Goal: Task Accomplishment & Management: Complete application form

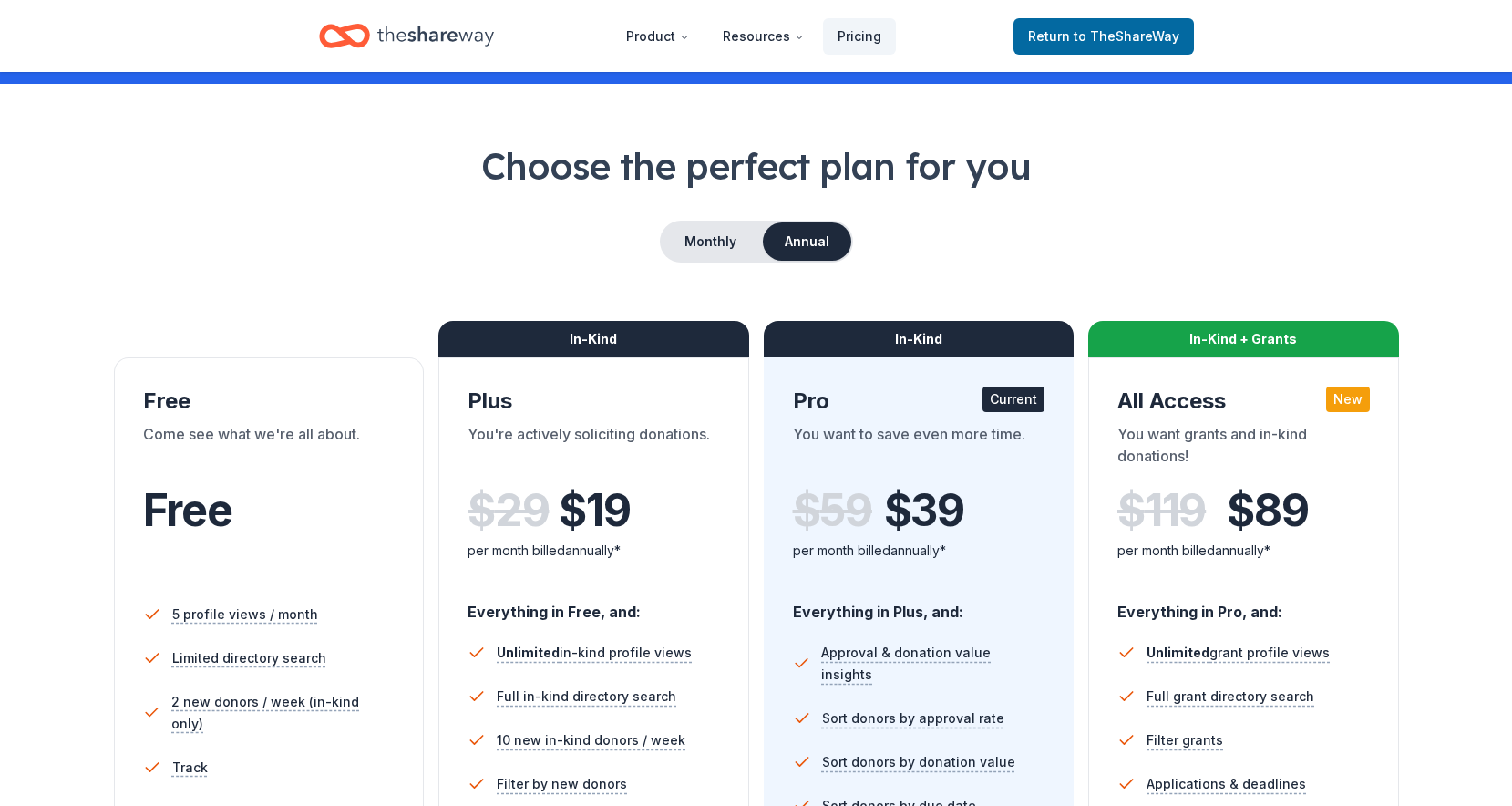
scroll to position [622, 0]
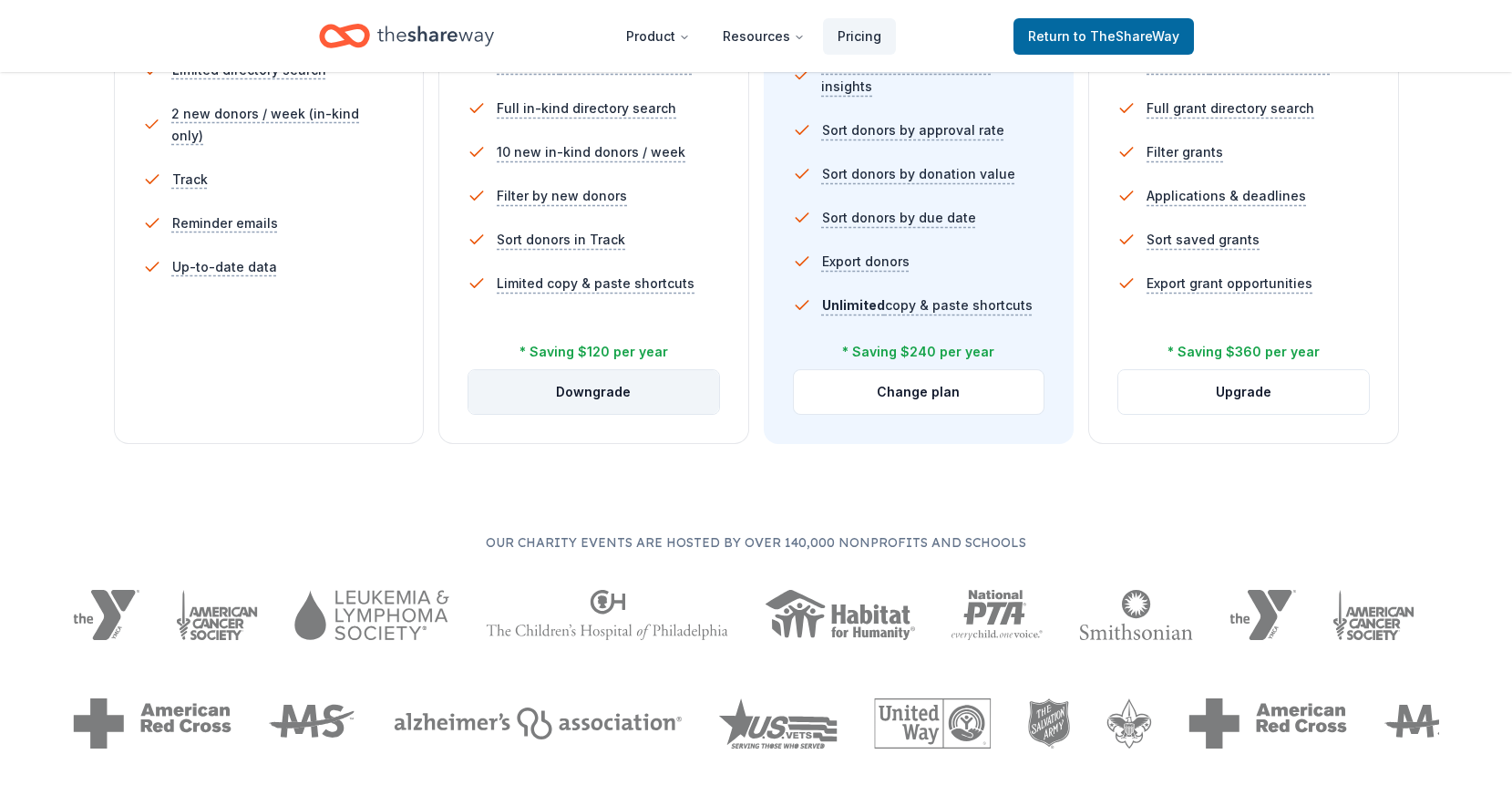
click at [555, 399] on button "Downgrade" at bounding box center [593, 391] width 251 height 43
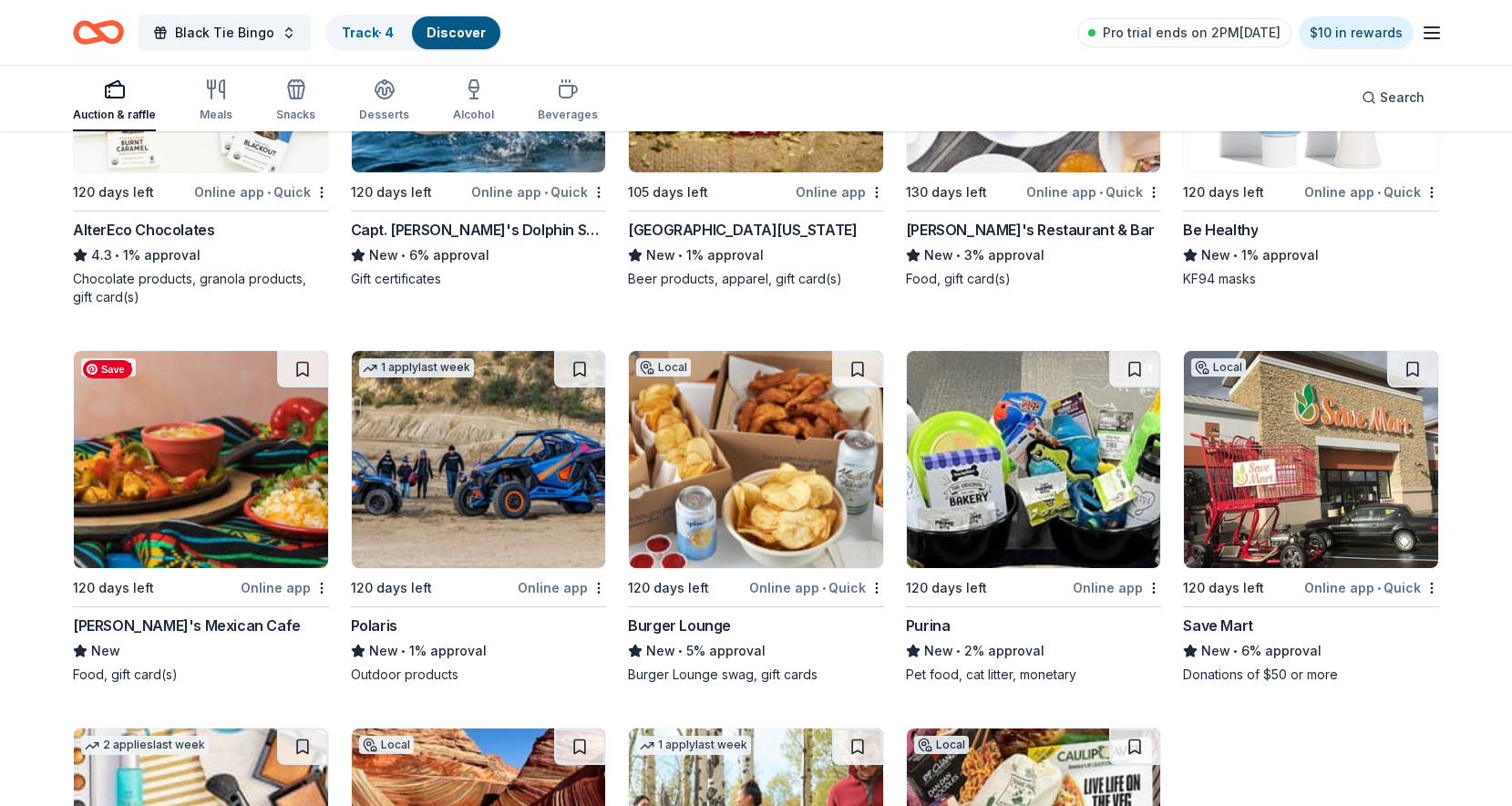
scroll to position [18892, 0]
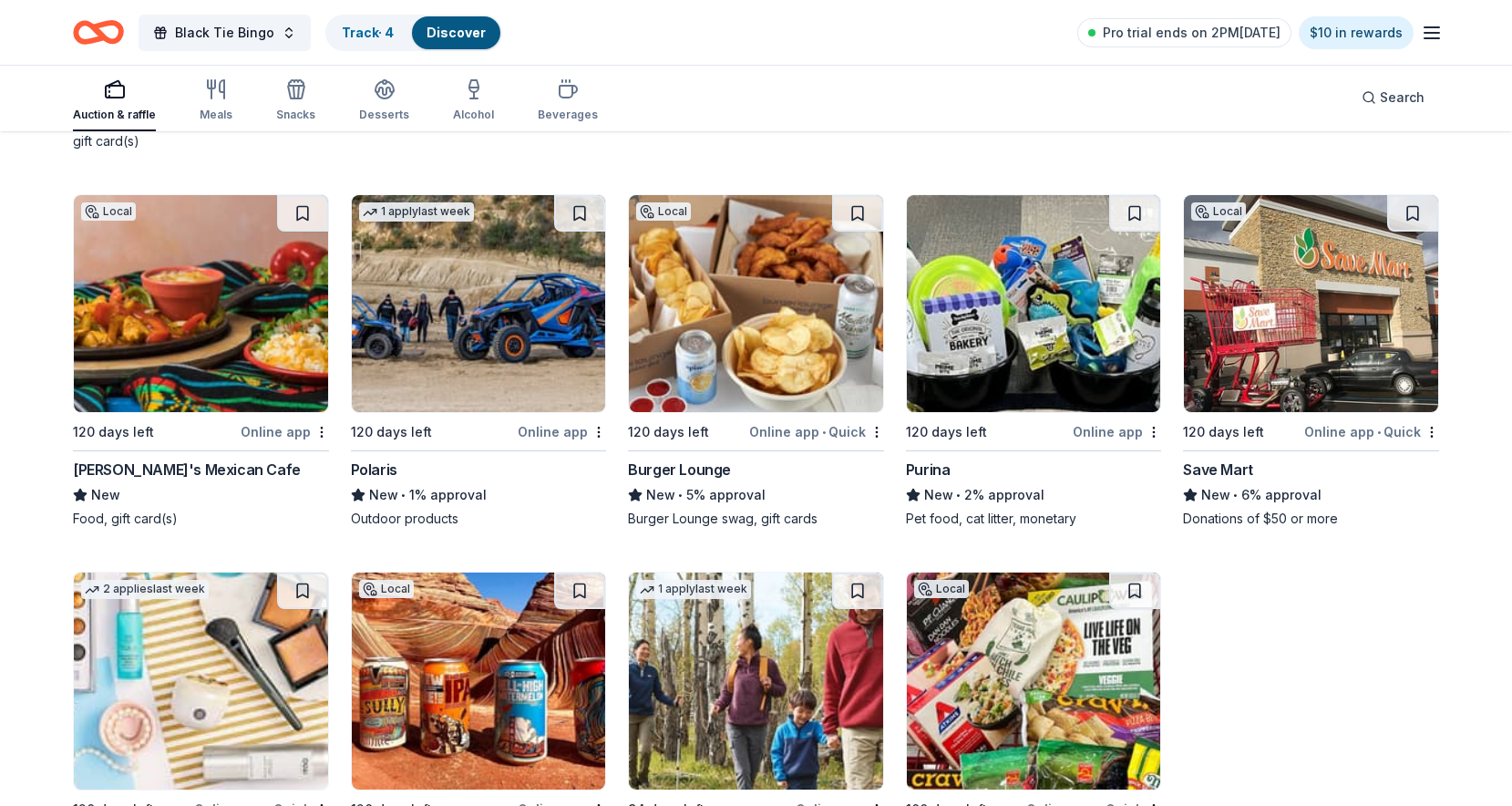
click at [918, 465] on div "Purina" at bounding box center [928, 469] width 44 height 22
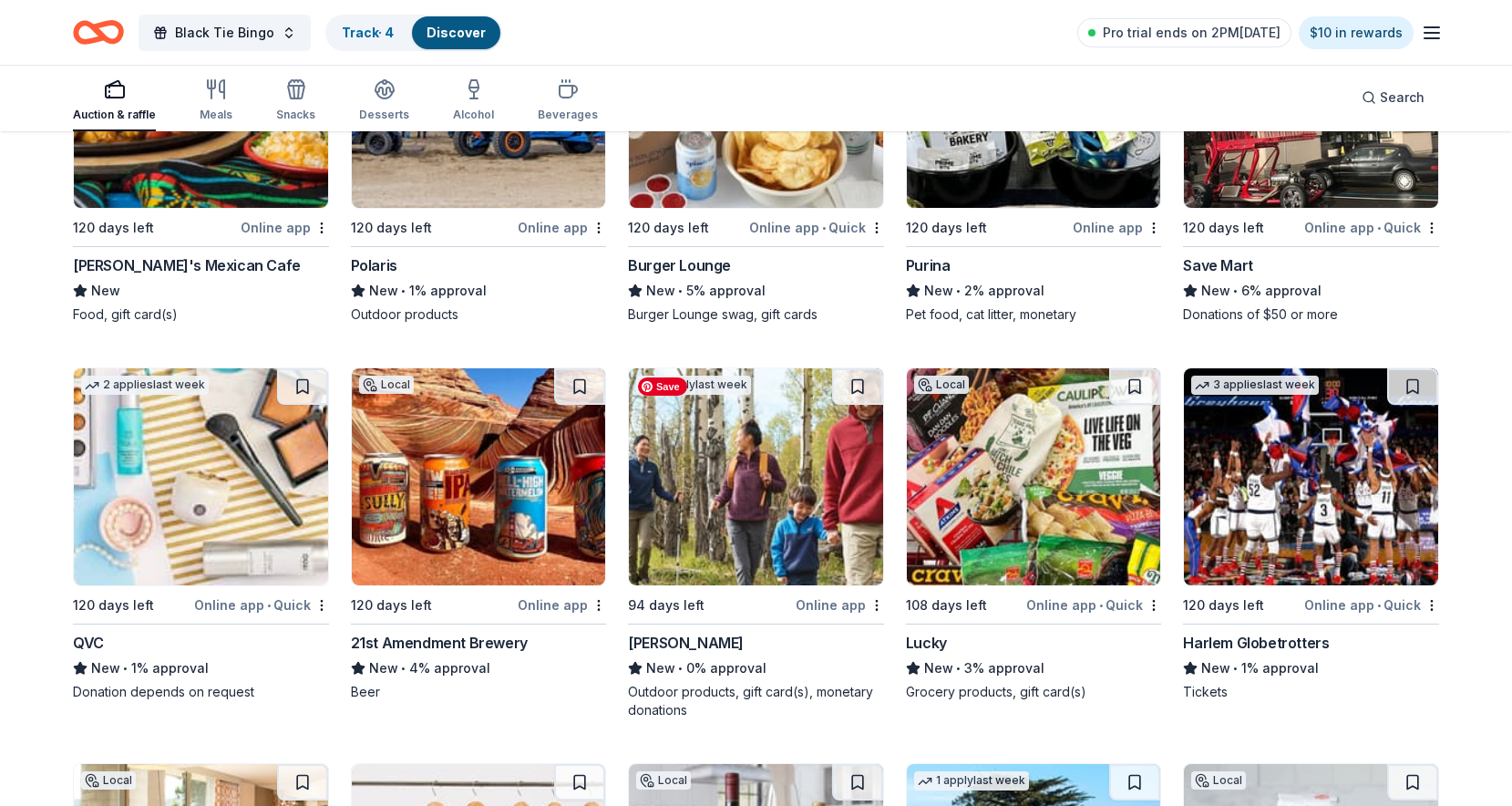
scroll to position [19384, 0]
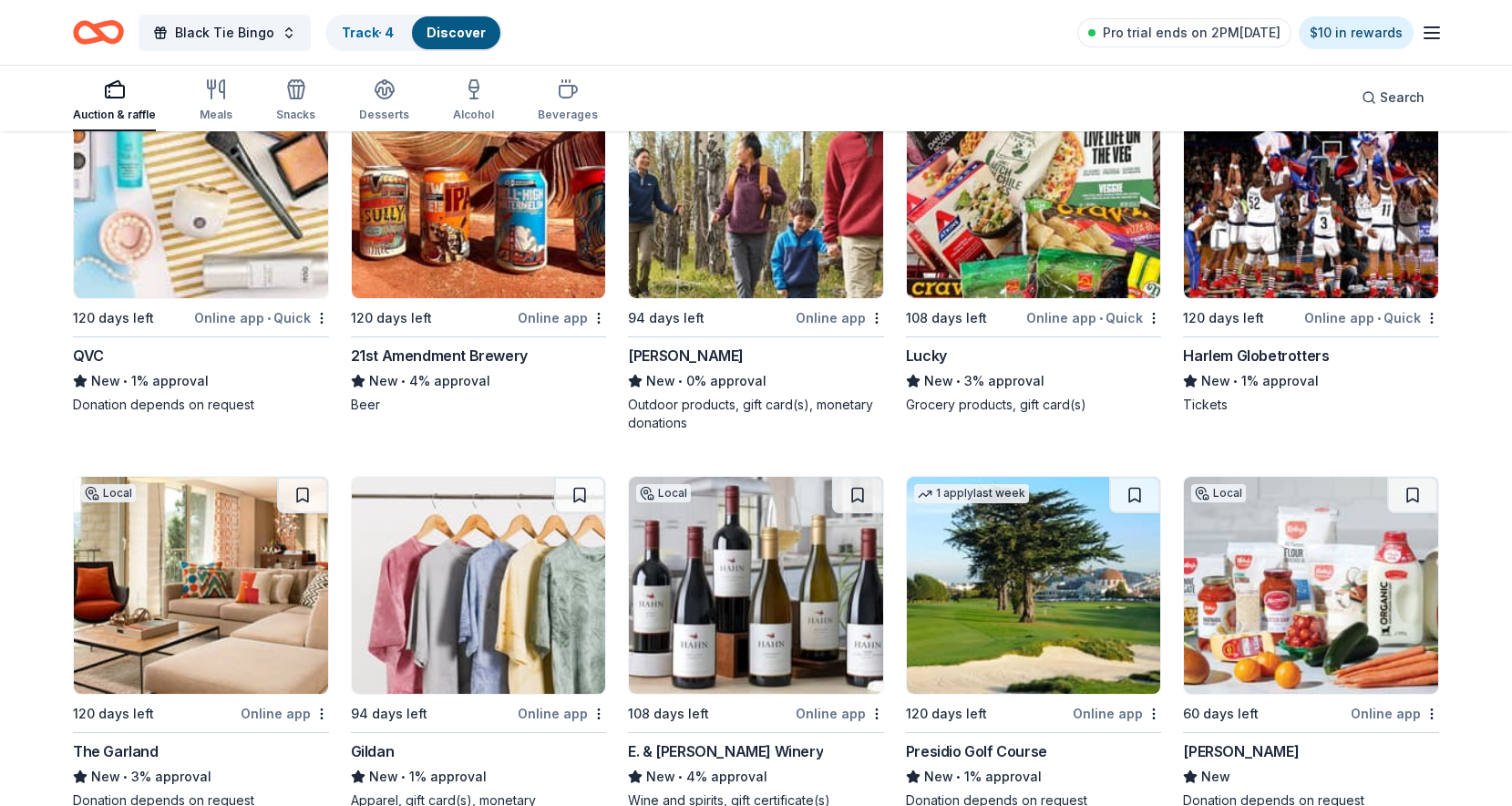
click at [1244, 360] on div "Harlem Globetrotters" at bounding box center [1257, 355] width 146 height 22
click at [1268, 359] on div "Harlem Globetrotters" at bounding box center [1257, 355] width 146 height 22
click at [1245, 352] on div "Harlem Globetrotters" at bounding box center [1257, 355] width 146 height 22
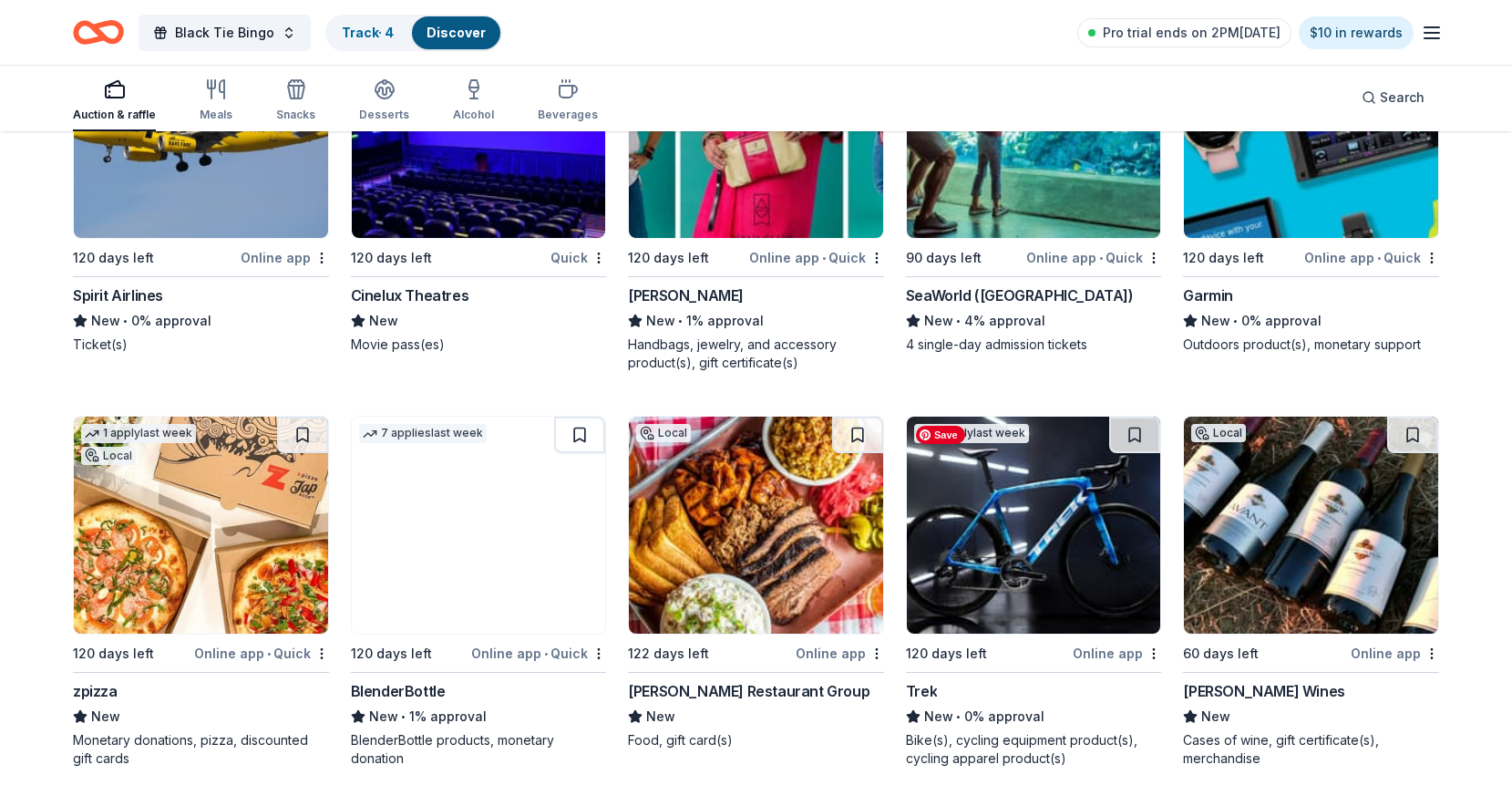
scroll to position [20362, 0]
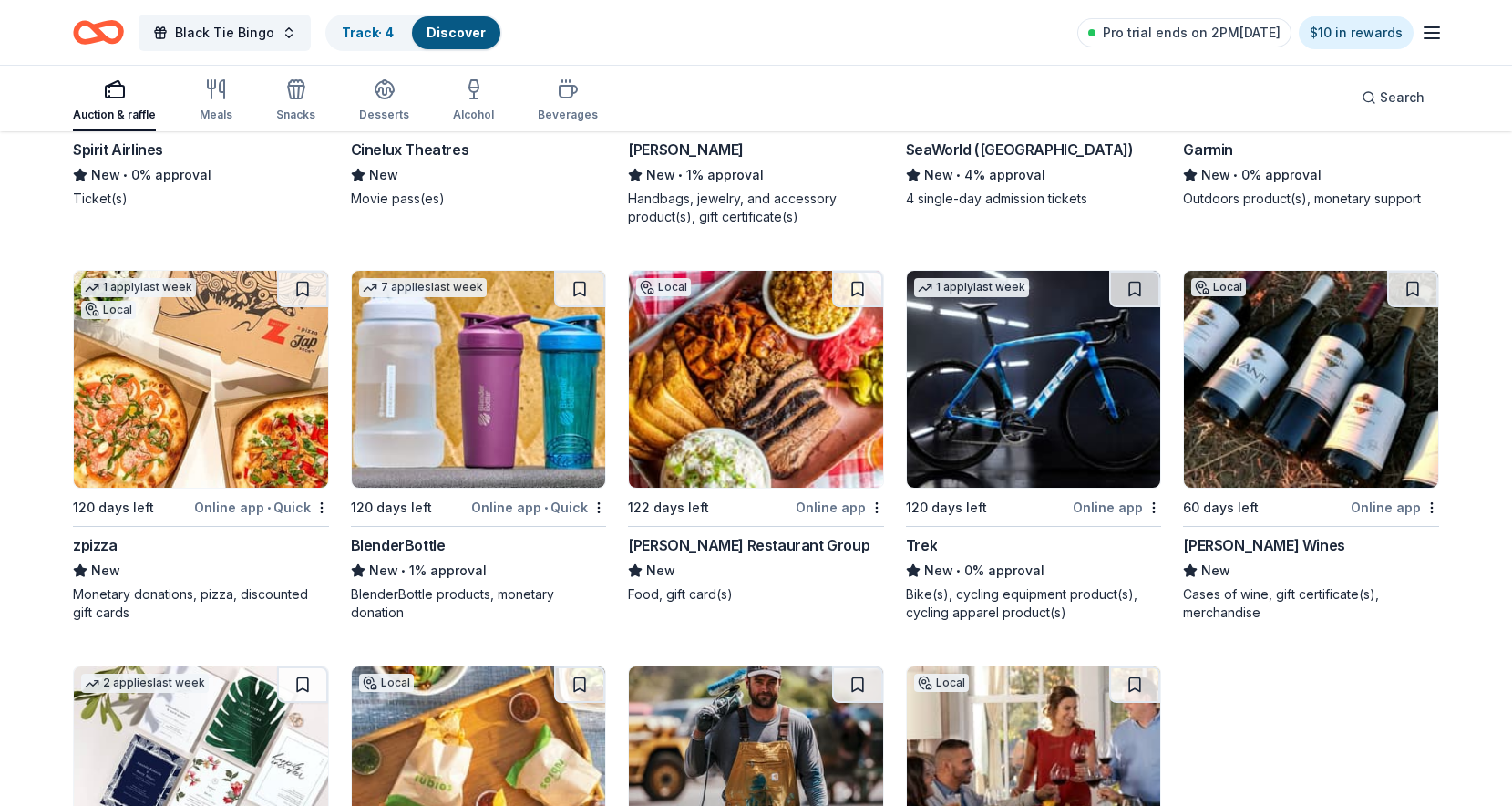
click at [387, 542] on div "BlenderBottle" at bounding box center [398, 545] width 94 height 22
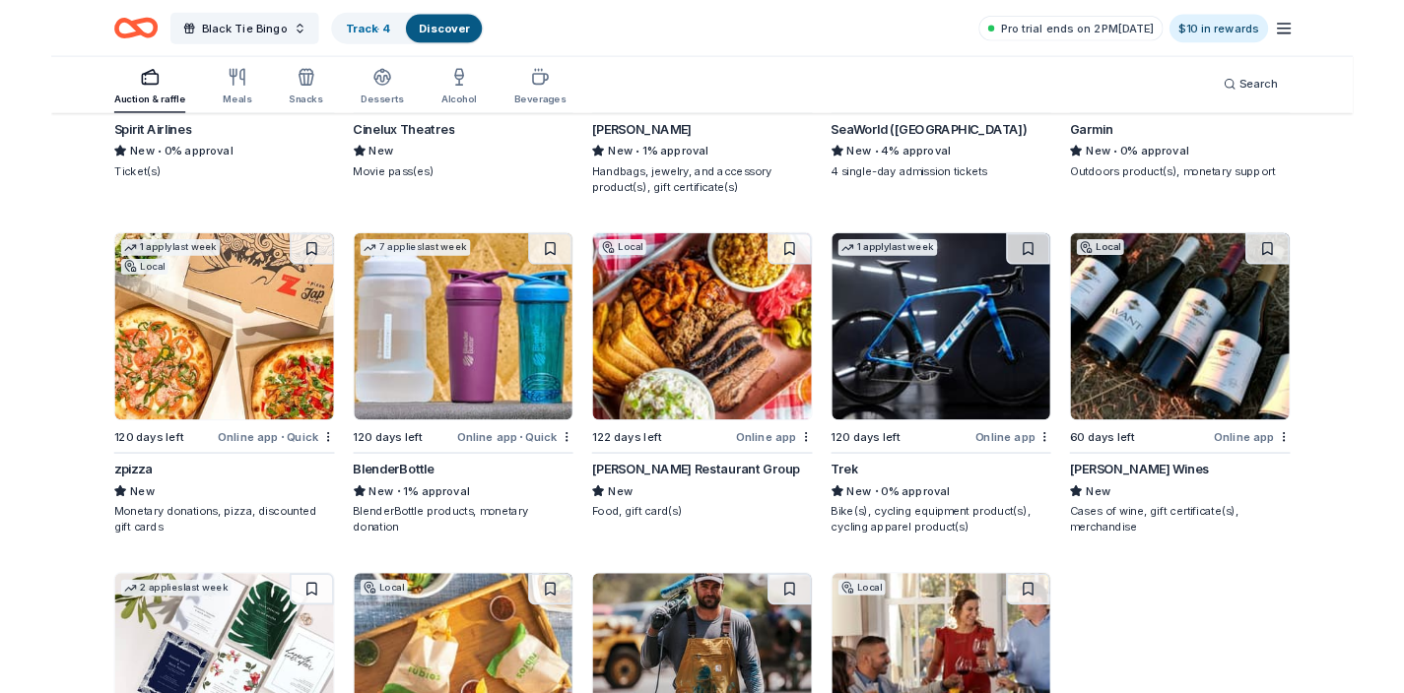
scroll to position [20113, 0]
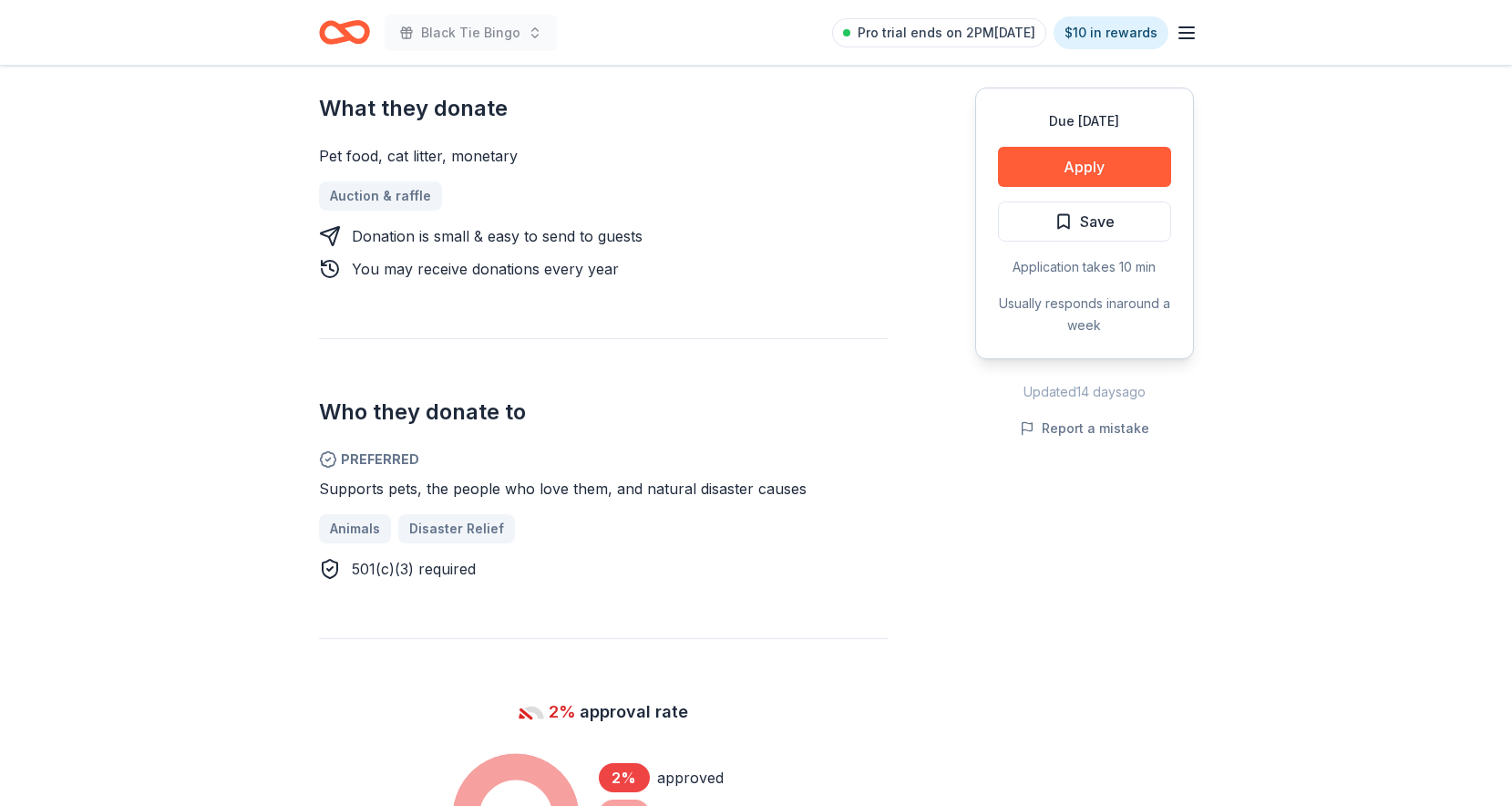
scroll to position [908, 0]
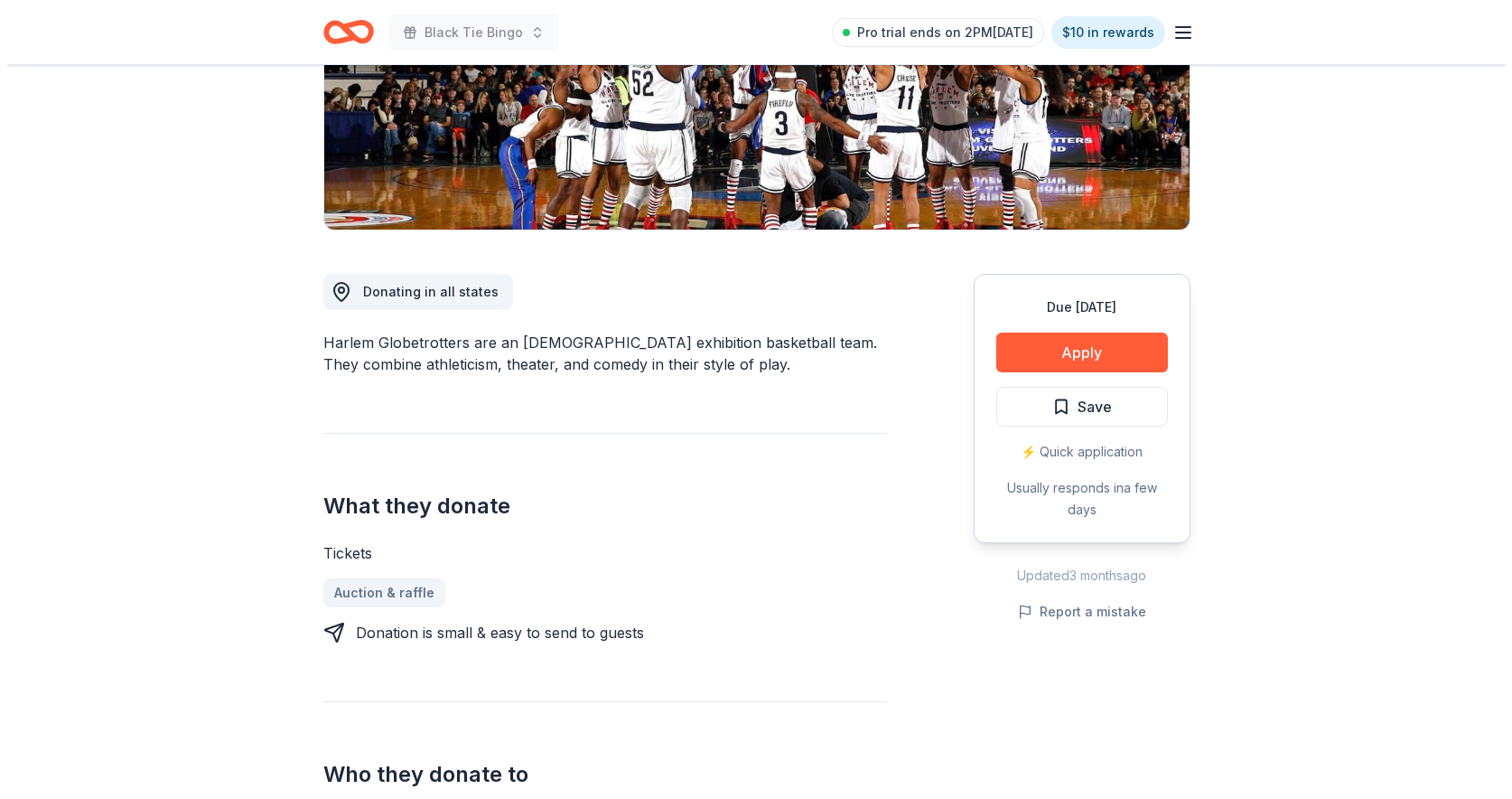
scroll to position [493, 0]
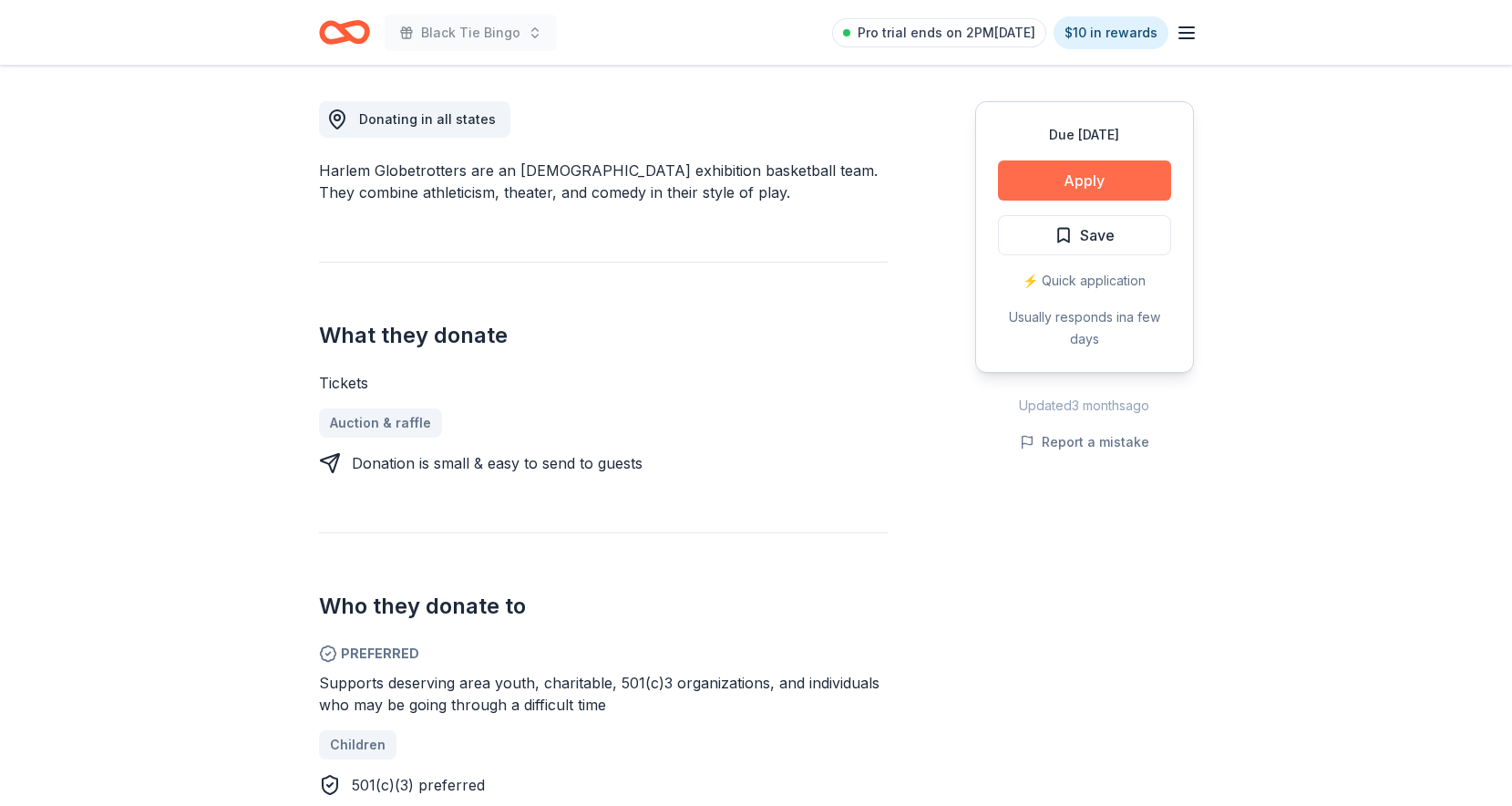
click at [1104, 167] on button "Apply" at bounding box center [1084, 180] width 173 height 40
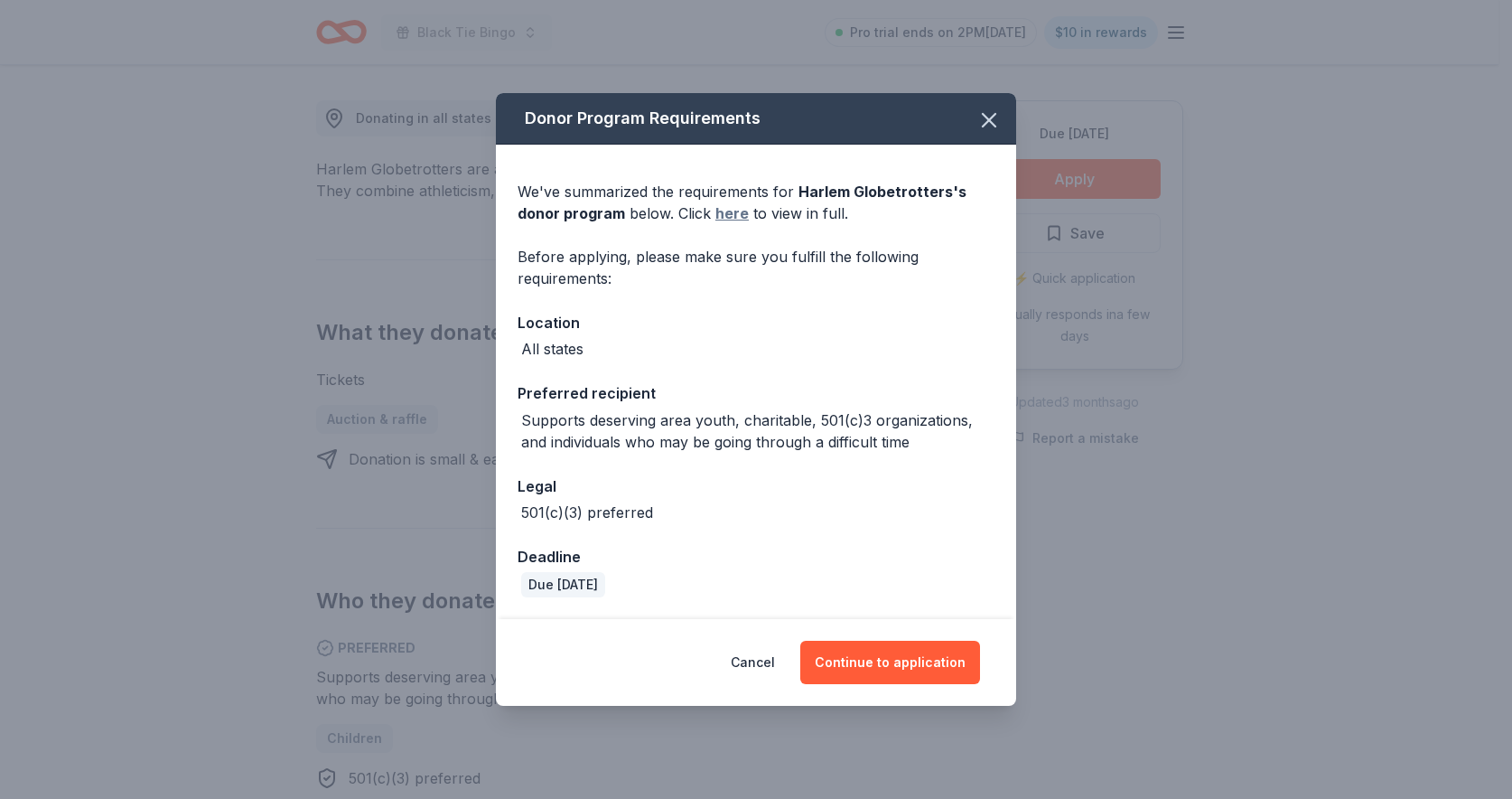
click at [733, 213] on link "here" at bounding box center [732, 214] width 33 height 22
click at [874, 666] on button "Continue to application" at bounding box center [890, 661] width 180 height 43
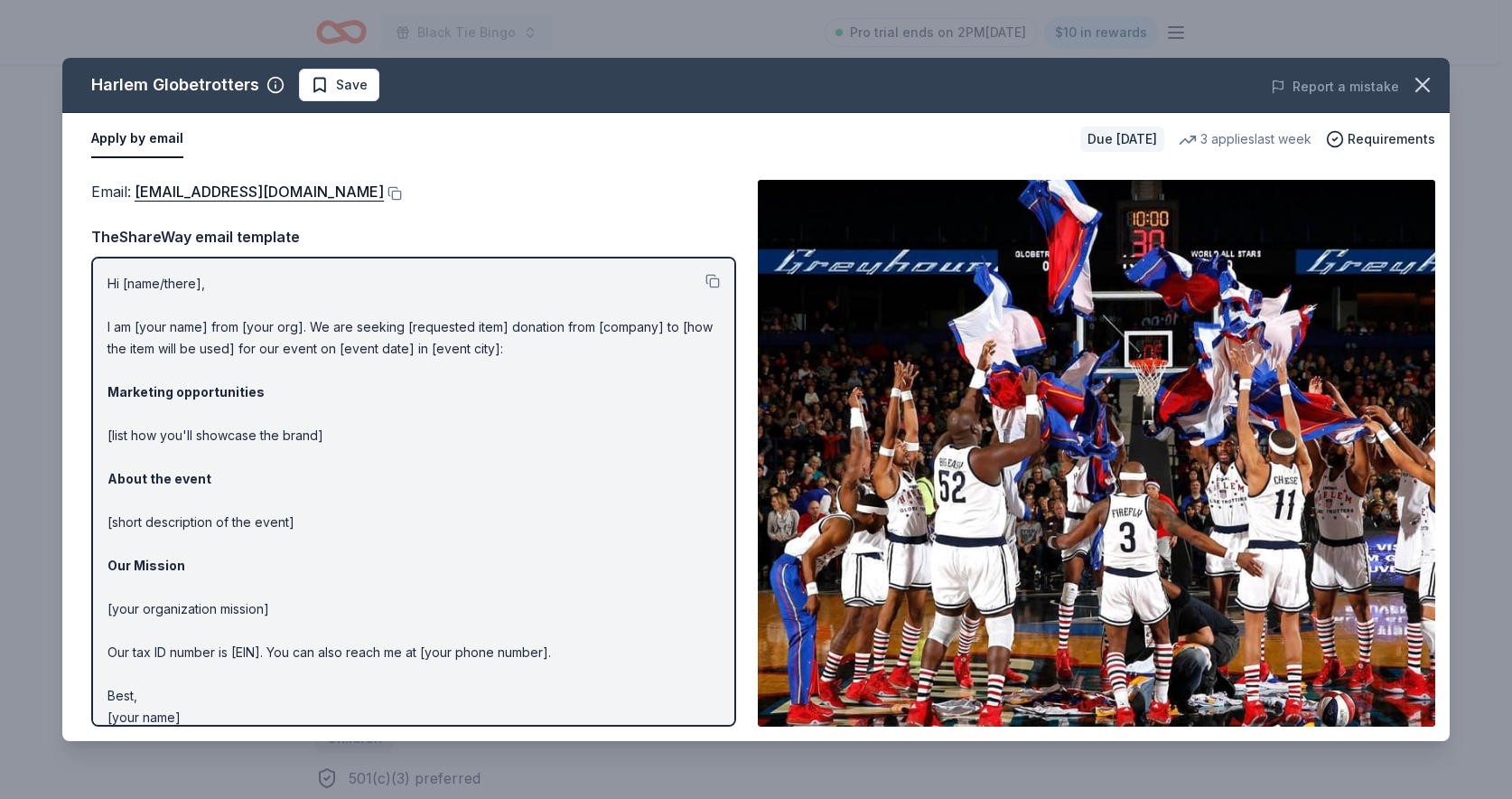
drag, startPoint x: 108, startPoint y: 281, endPoint x: 207, endPoint y: 444, distance: 190.7
click at [207, 444] on p "Hi [name/there], I am [your name] from [your org]. We are seeking [requested it…" at bounding box center [414, 500] width 613 height 455
click at [705, 274] on button at bounding box center [712, 281] width 15 height 15
click at [264, 194] on link "info@harlemglobetrotters.com" at bounding box center [259, 192] width 249 height 24
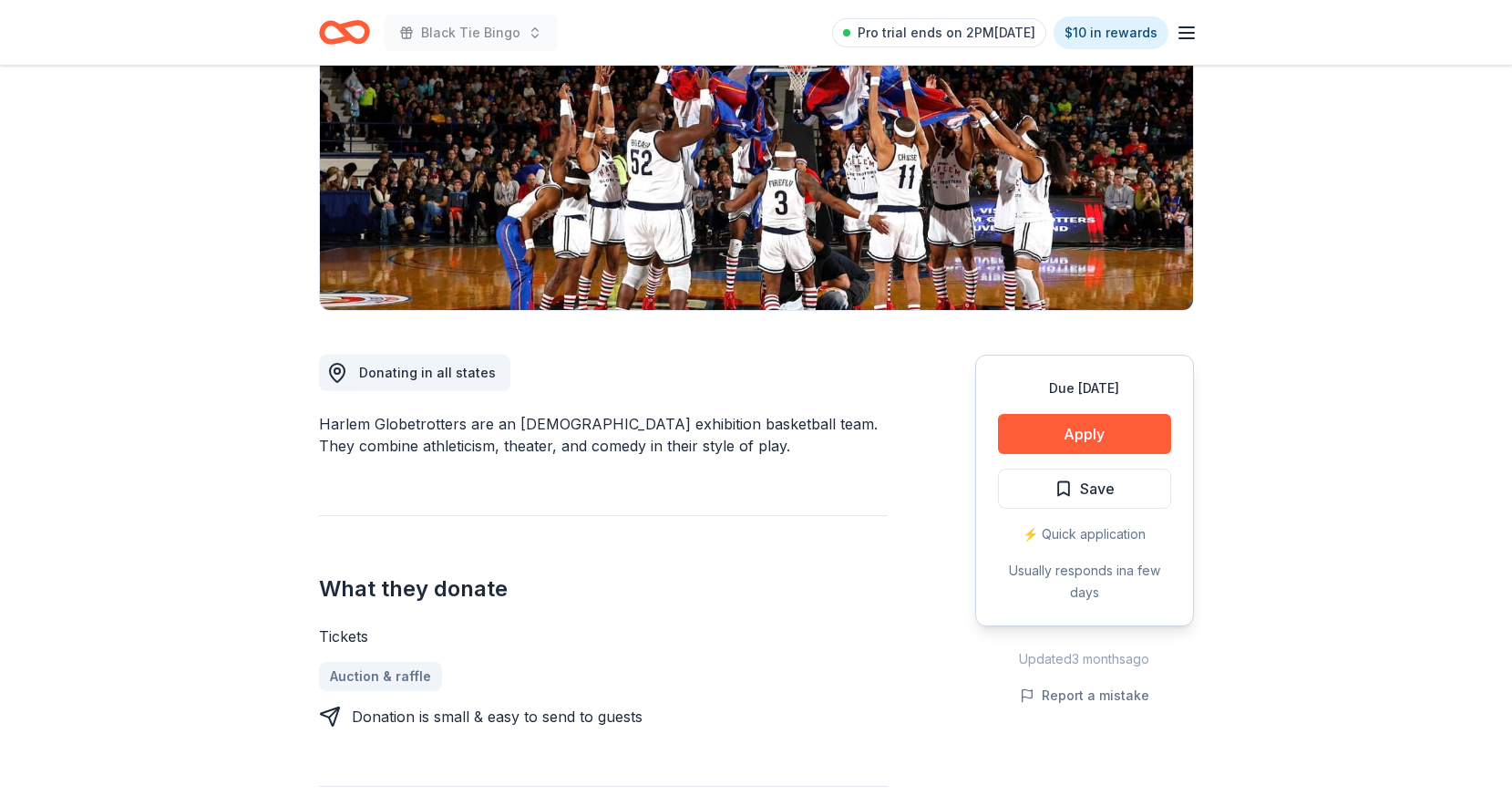
scroll to position [816, 0]
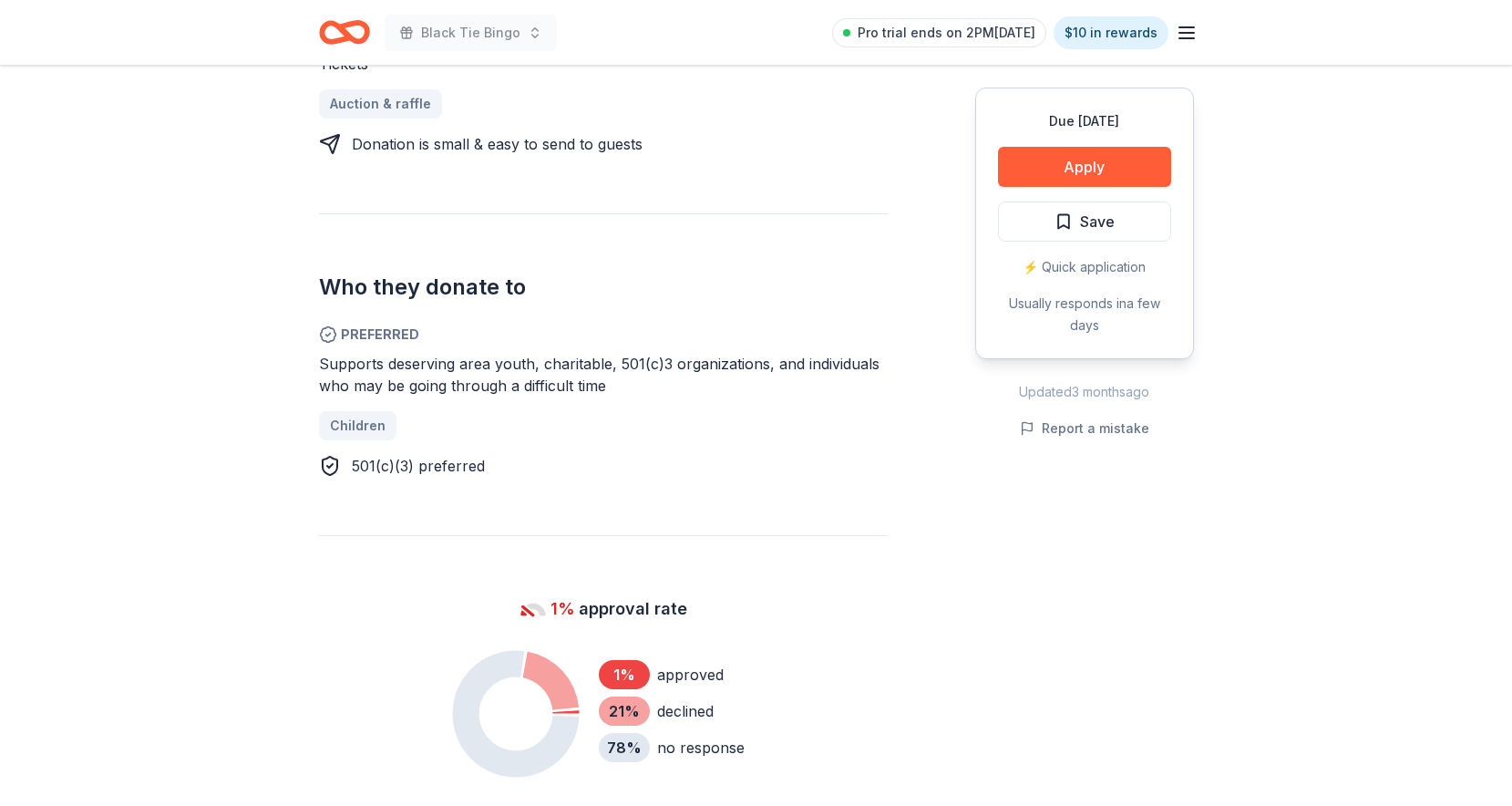
drag, startPoint x: 322, startPoint y: 359, endPoint x: 561, endPoint y: 391, distance: 241.1
click at [564, 391] on span "Supports deserving area youth, charitable, 501(c)3 organizations, and individua…" at bounding box center [600, 374] width 561 height 40
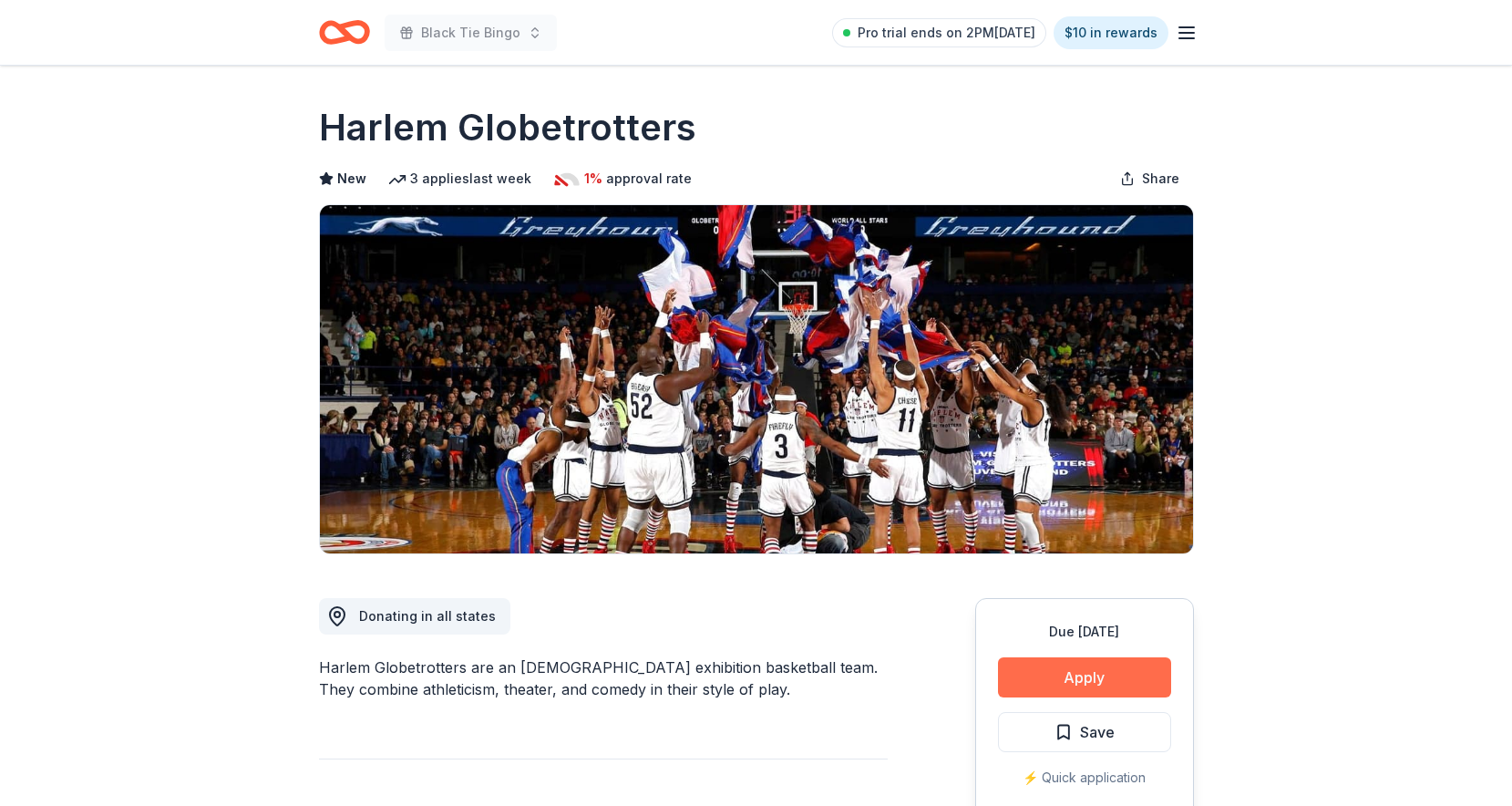
click at [1055, 670] on button "Apply" at bounding box center [1084, 676] width 173 height 40
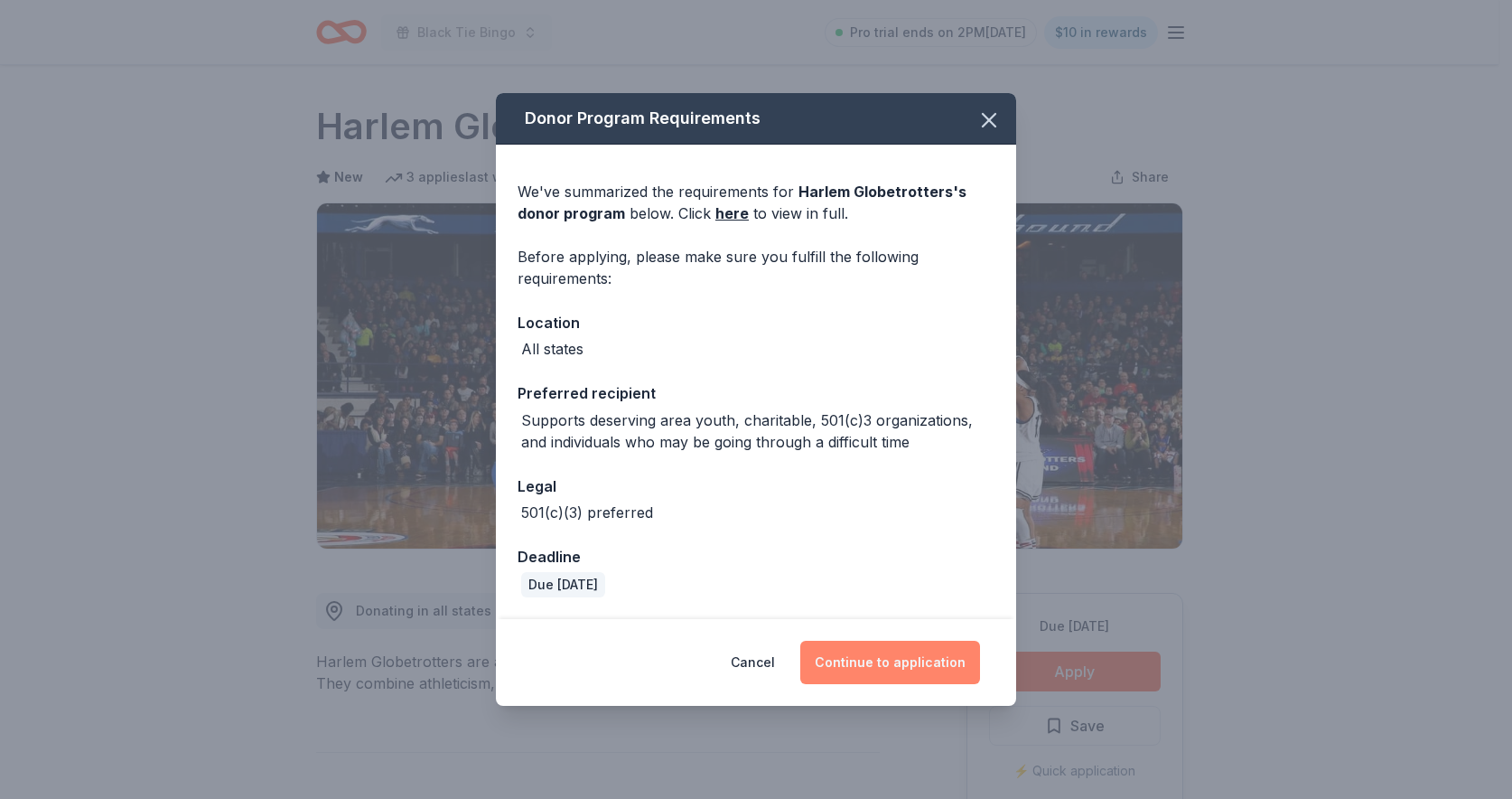
click at [881, 654] on button "Continue to application" at bounding box center [890, 661] width 180 height 43
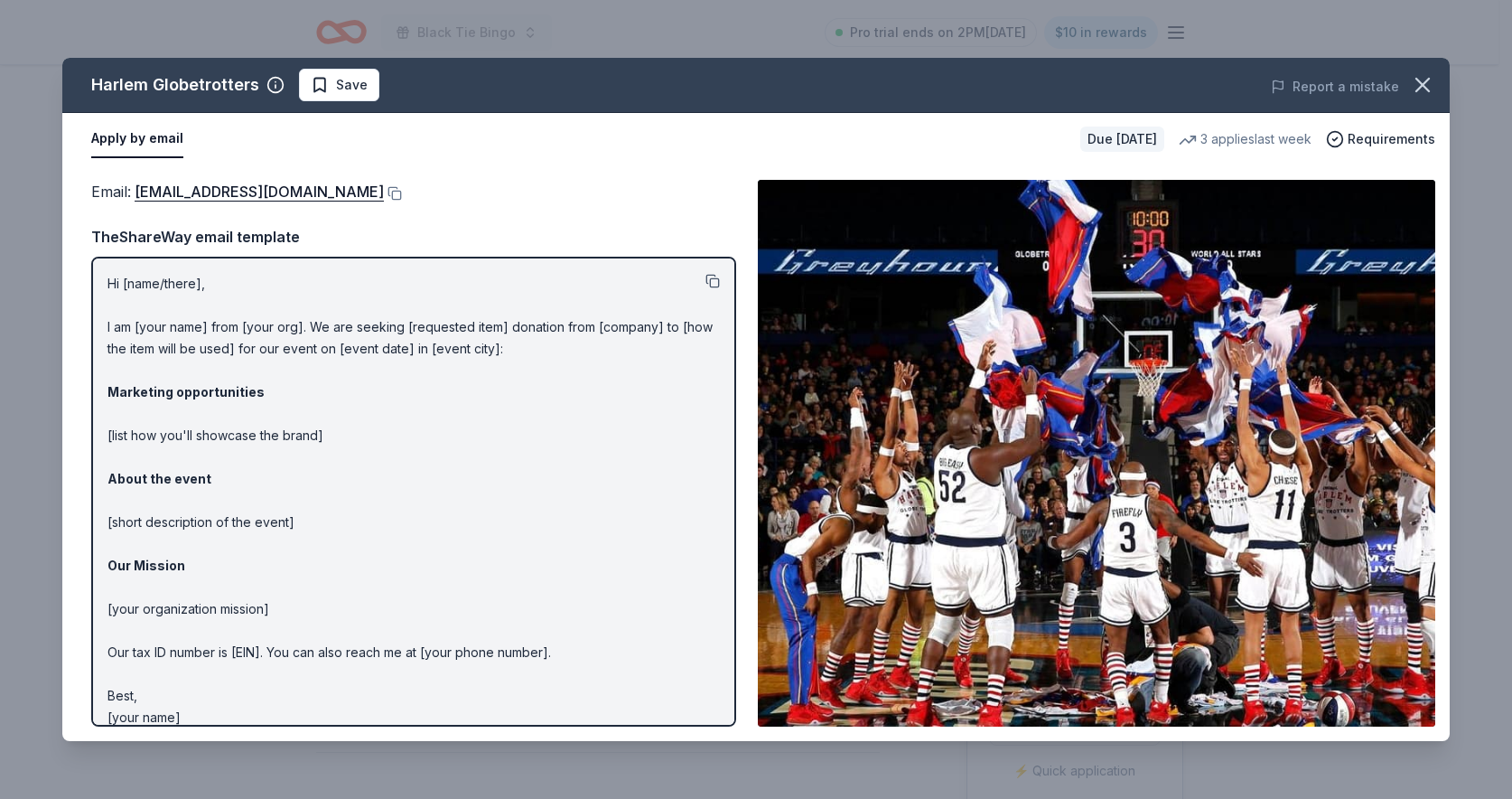
click at [705, 280] on button at bounding box center [712, 281] width 15 height 15
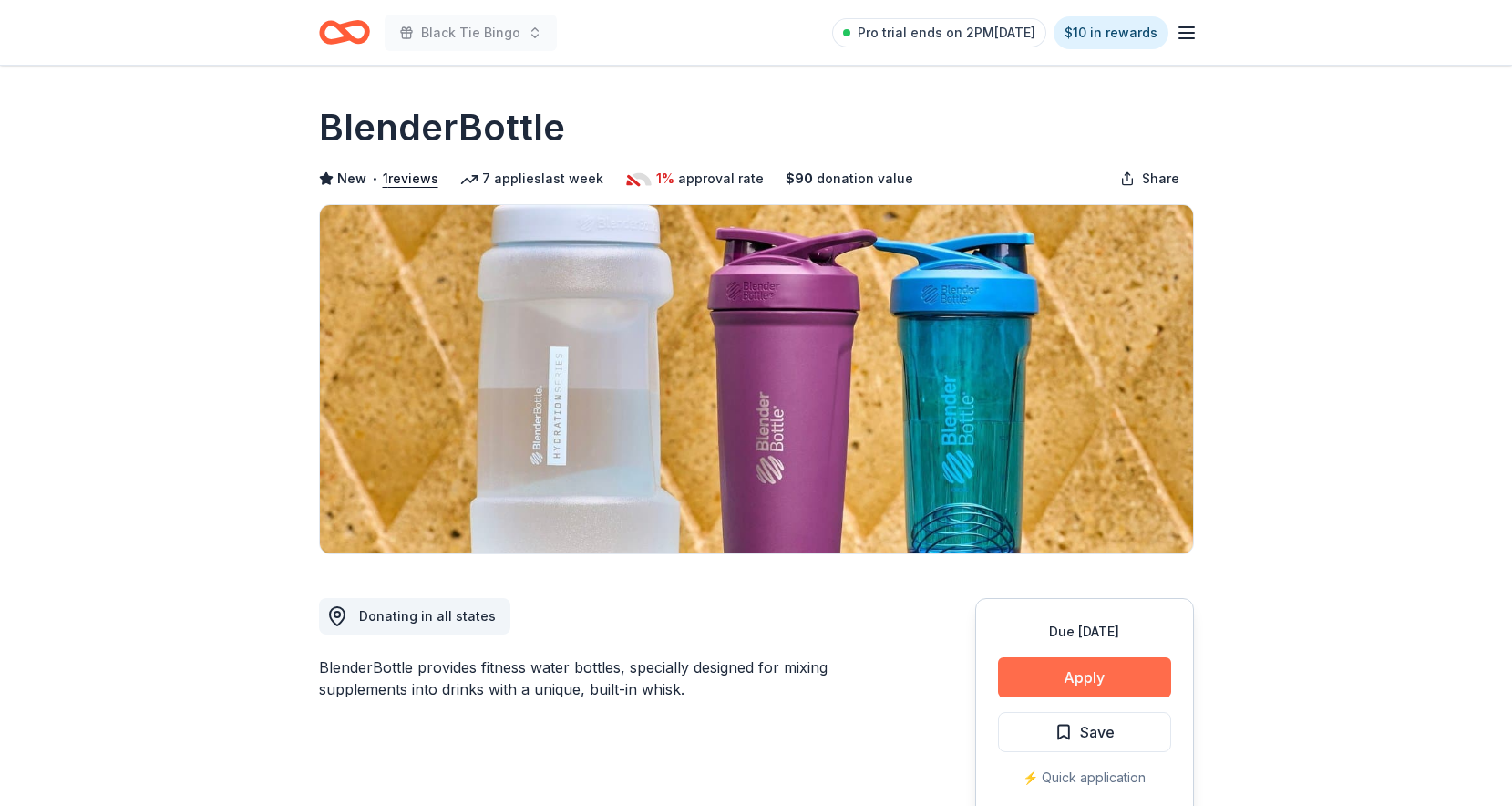
click at [1059, 667] on button "Apply" at bounding box center [1084, 676] width 173 height 40
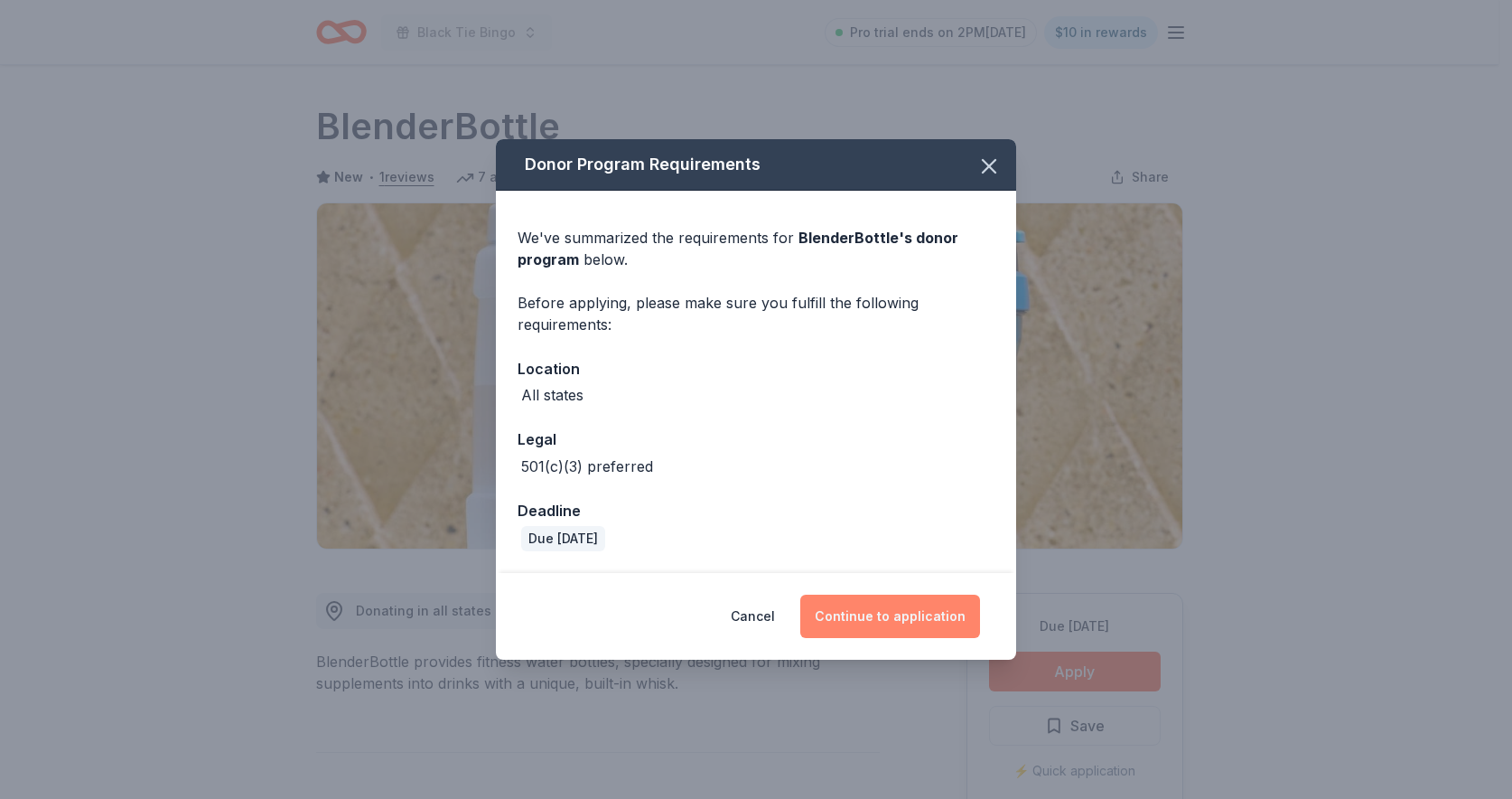
click at [897, 618] on button "Continue to application" at bounding box center [890, 616] width 180 height 43
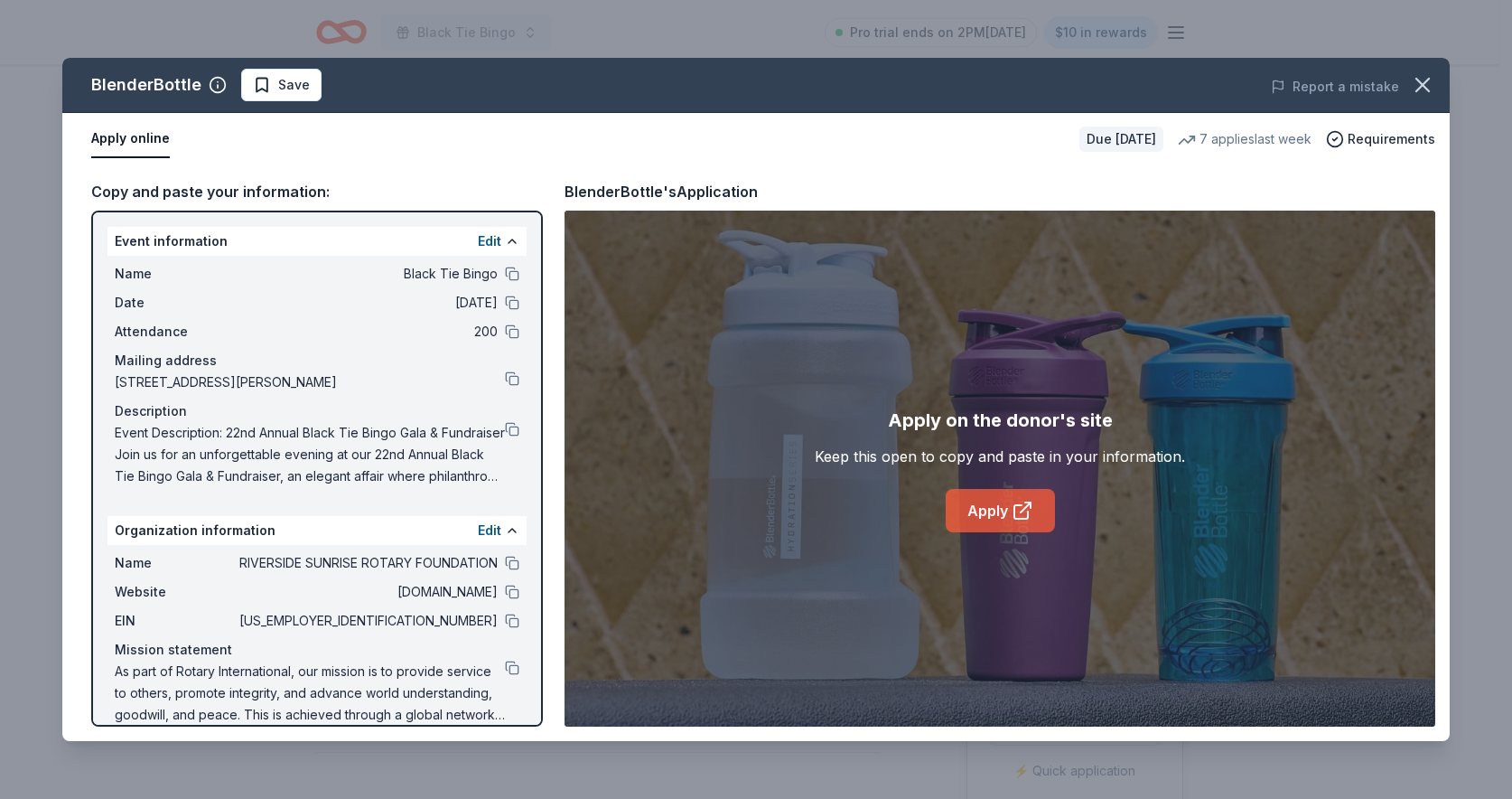
click at [988, 511] on link "Apply" at bounding box center [999, 510] width 109 height 43
